Goal: Information Seeking & Learning: Check status

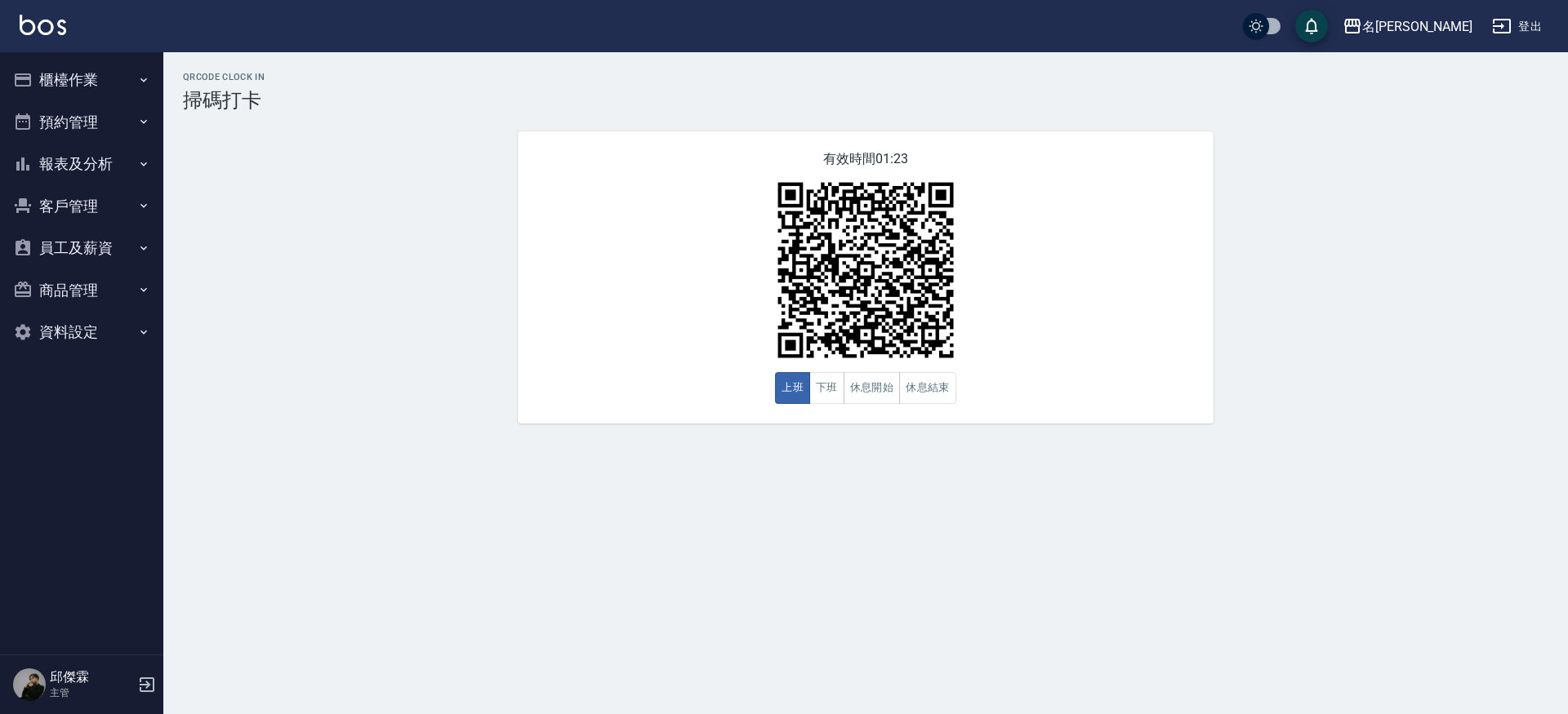
drag, startPoint x: 0, startPoint y: 0, endPoint x: 93, endPoint y: 152, distance: 178.2
click at [94, 150] on button "報表及分析" at bounding box center [82, 164] width 150 height 43
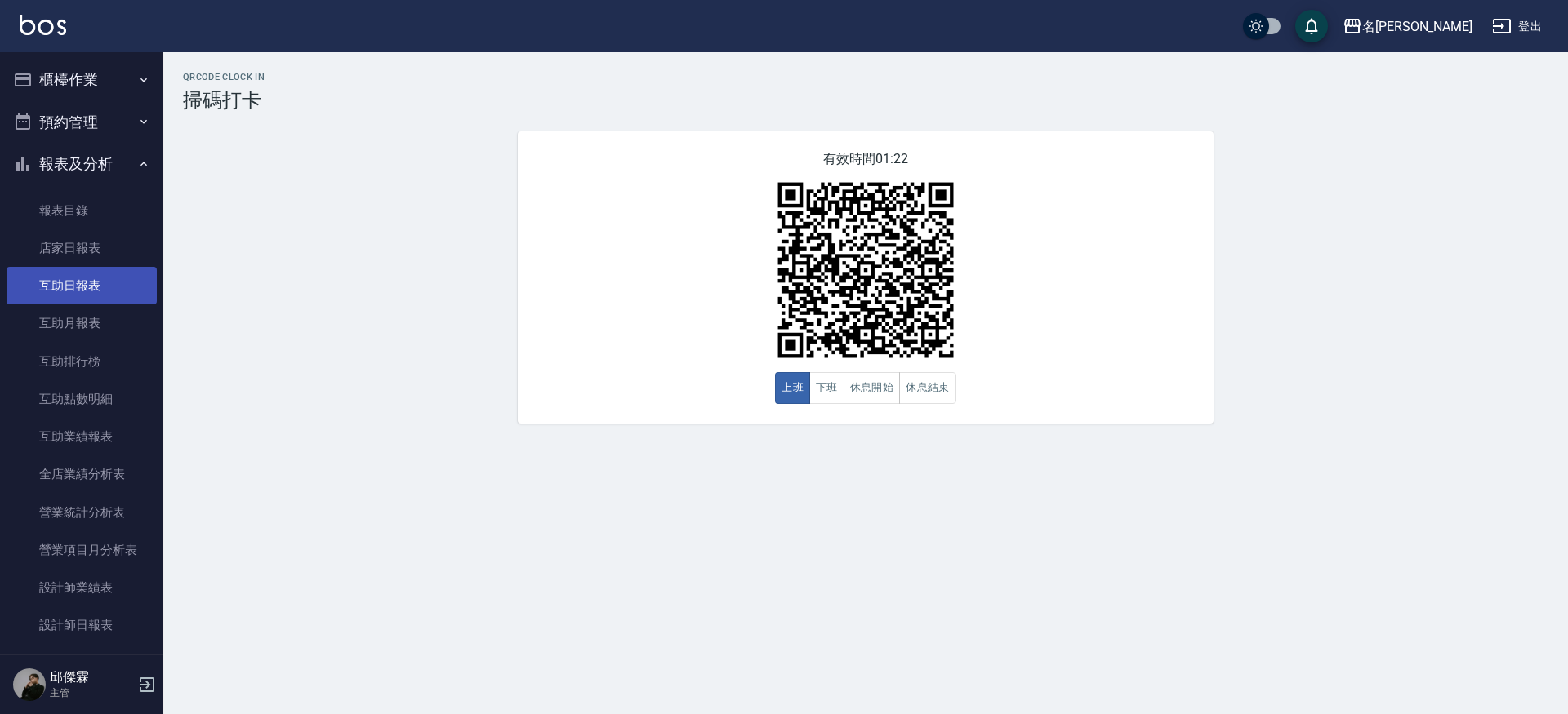
click at [108, 270] on link "互助日報表" at bounding box center [82, 286] width 150 height 37
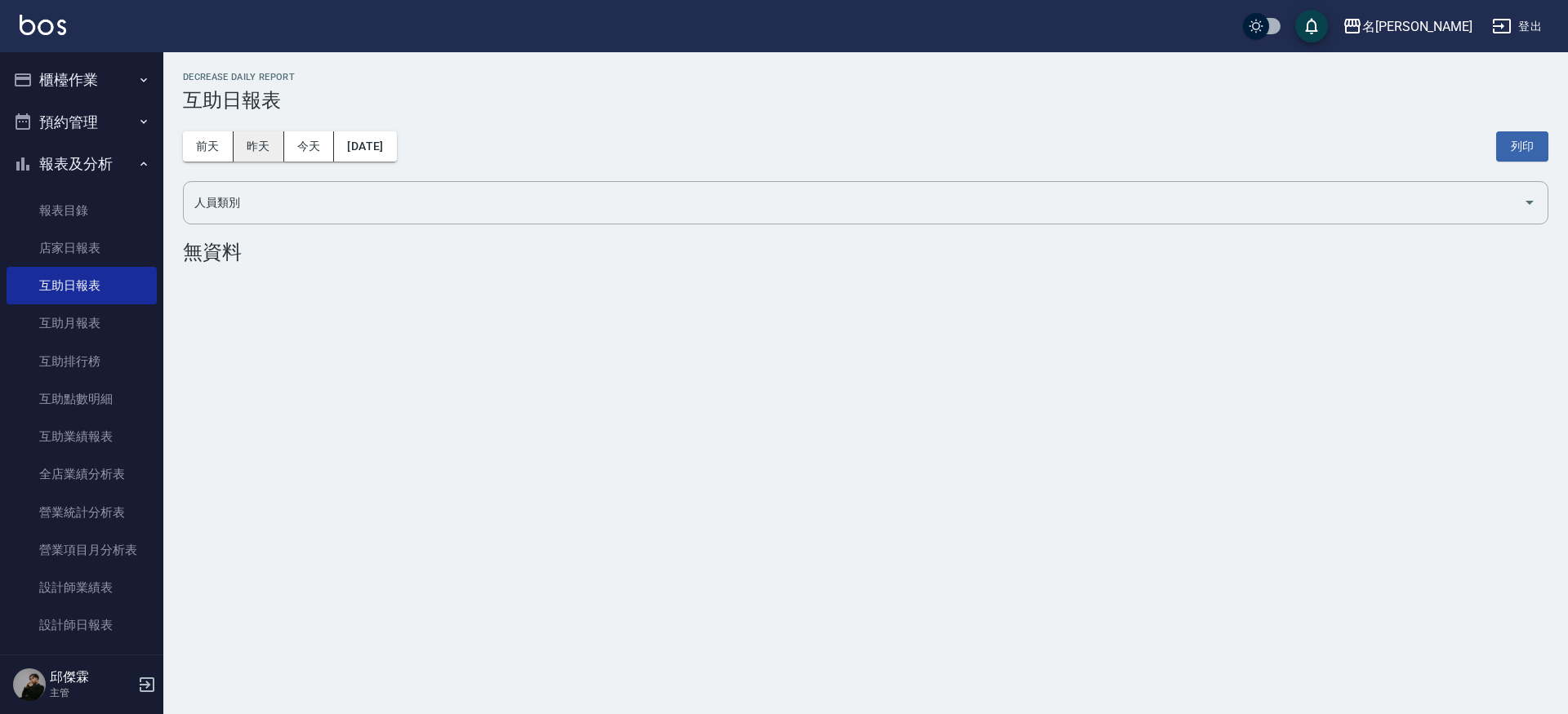
click at [260, 139] on button "昨天" at bounding box center [258, 147] width 51 height 31
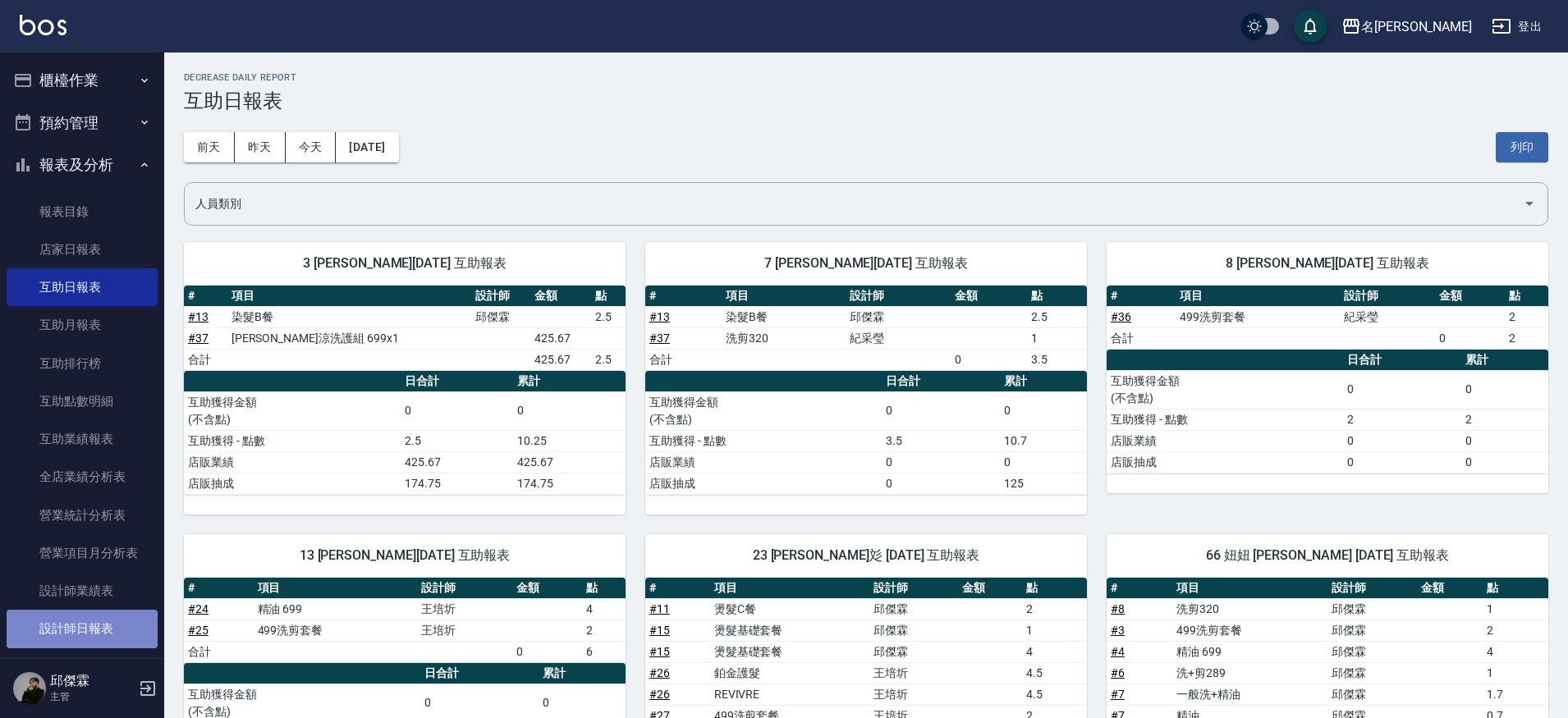
click at [111, 612] on link "設計師日報表" at bounding box center [82, 628] width 151 height 37
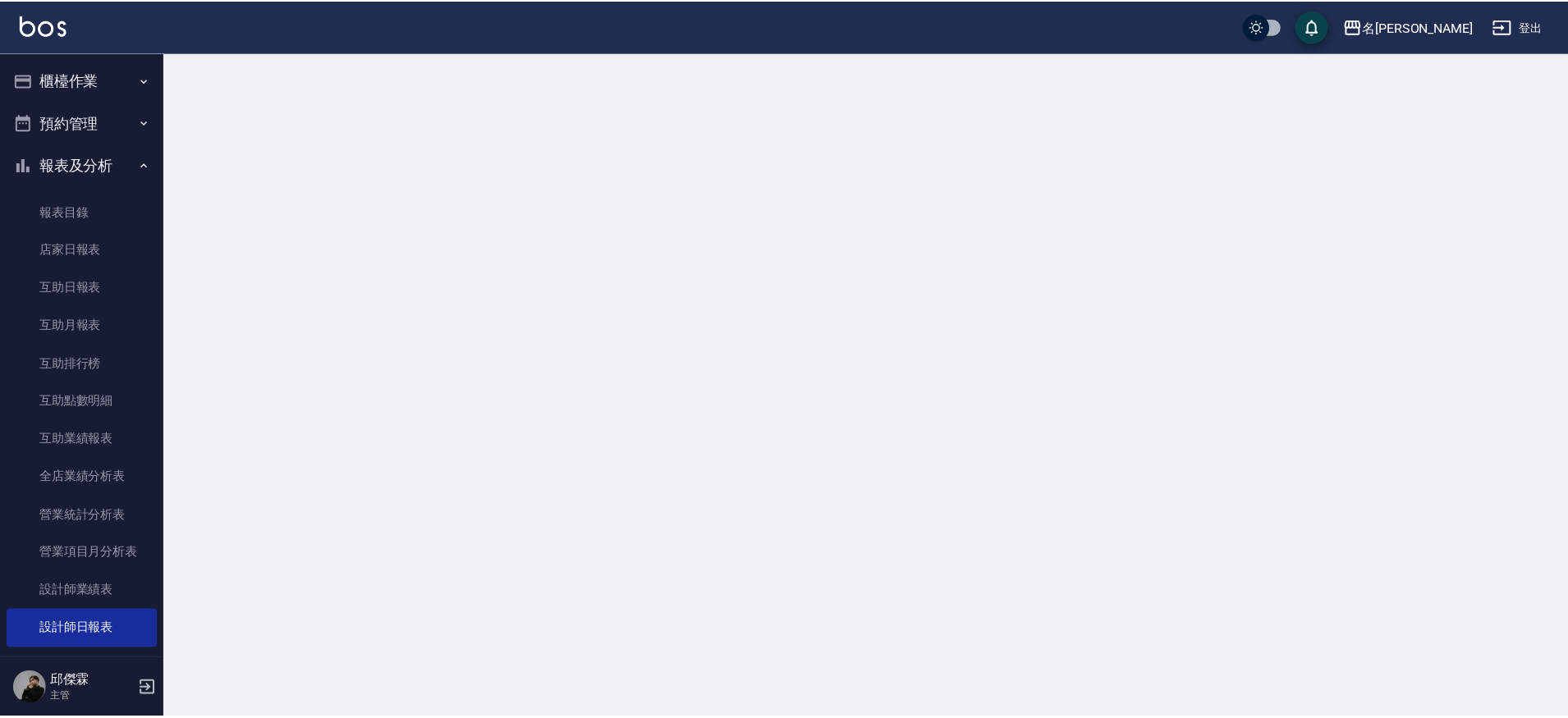
scroll to position [8, 0]
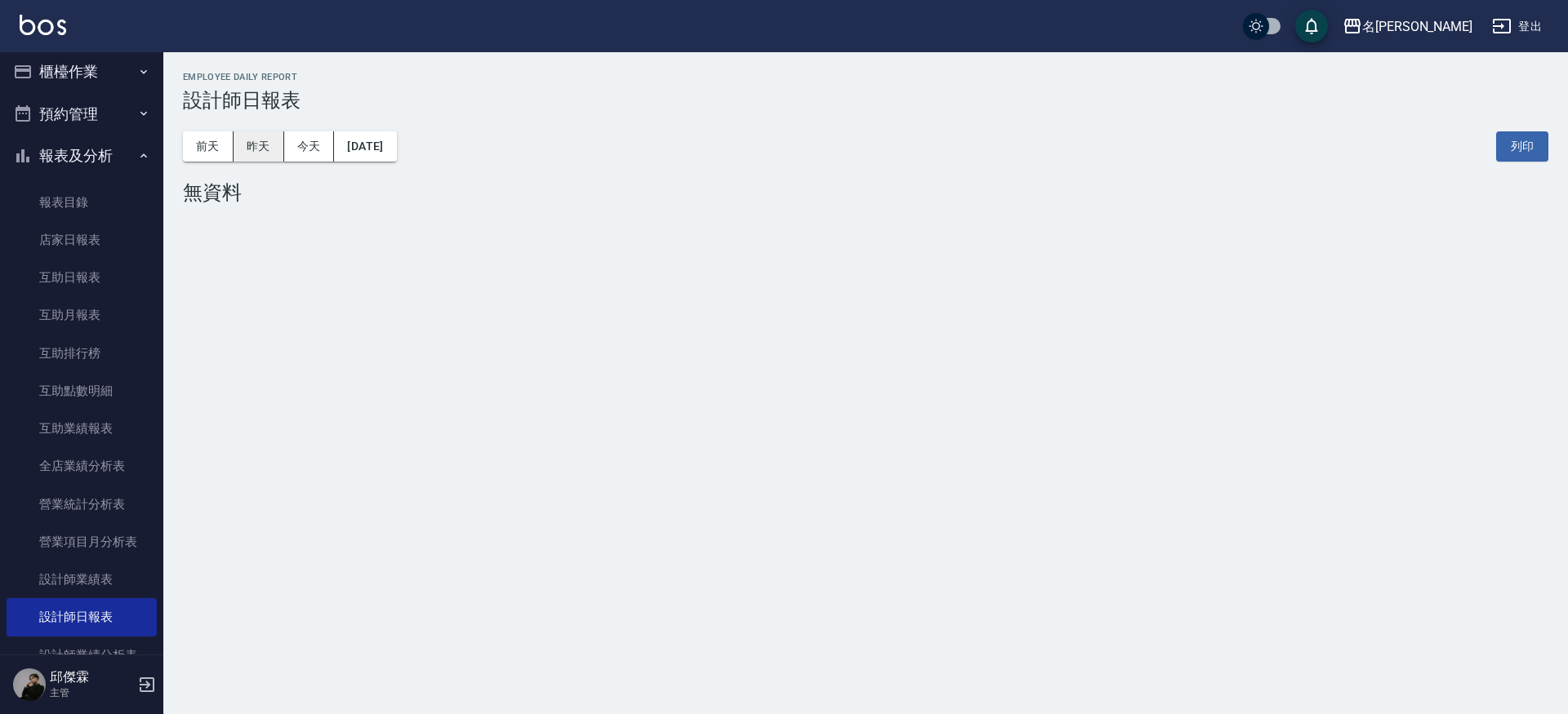
click at [272, 156] on button "昨天" at bounding box center [258, 147] width 51 height 31
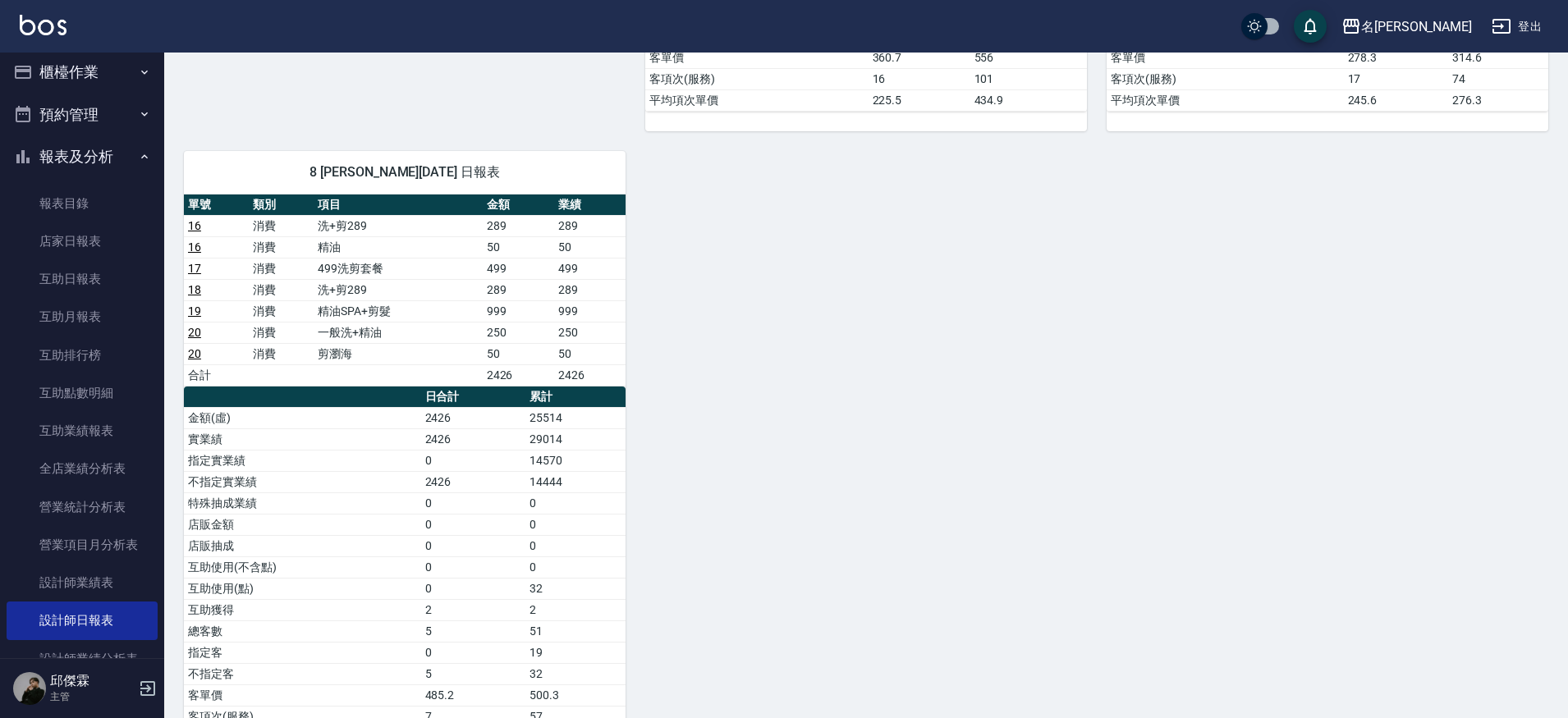
scroll to position [952, 0]
